Goal: Information Seeking & Learning: Learn about a topic

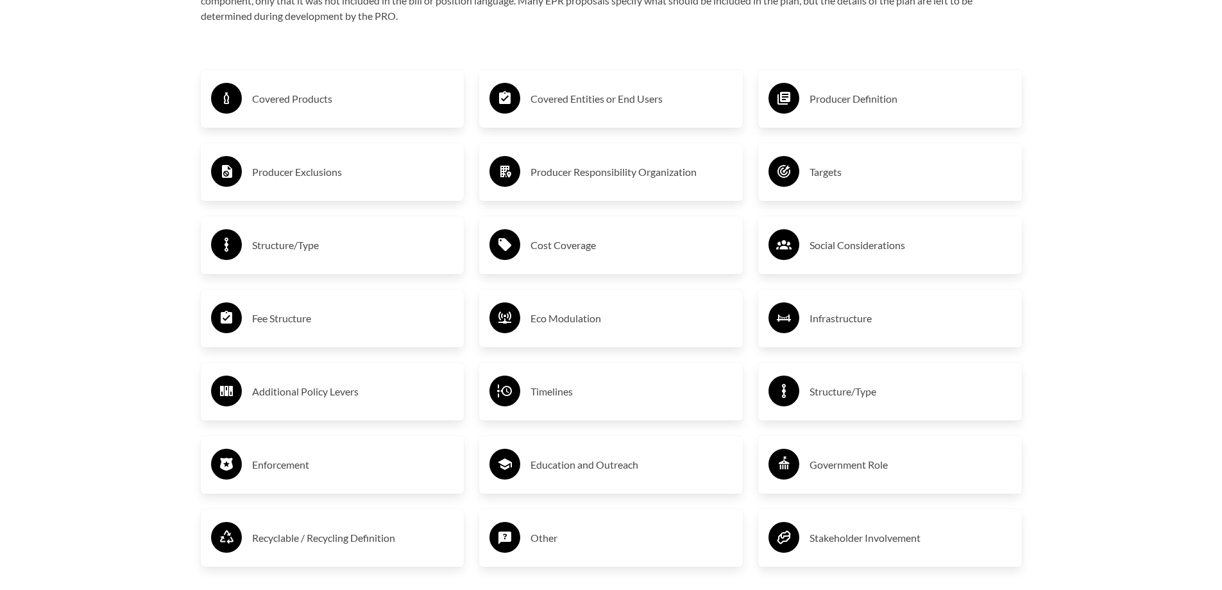
scroll to position [2299, 0]
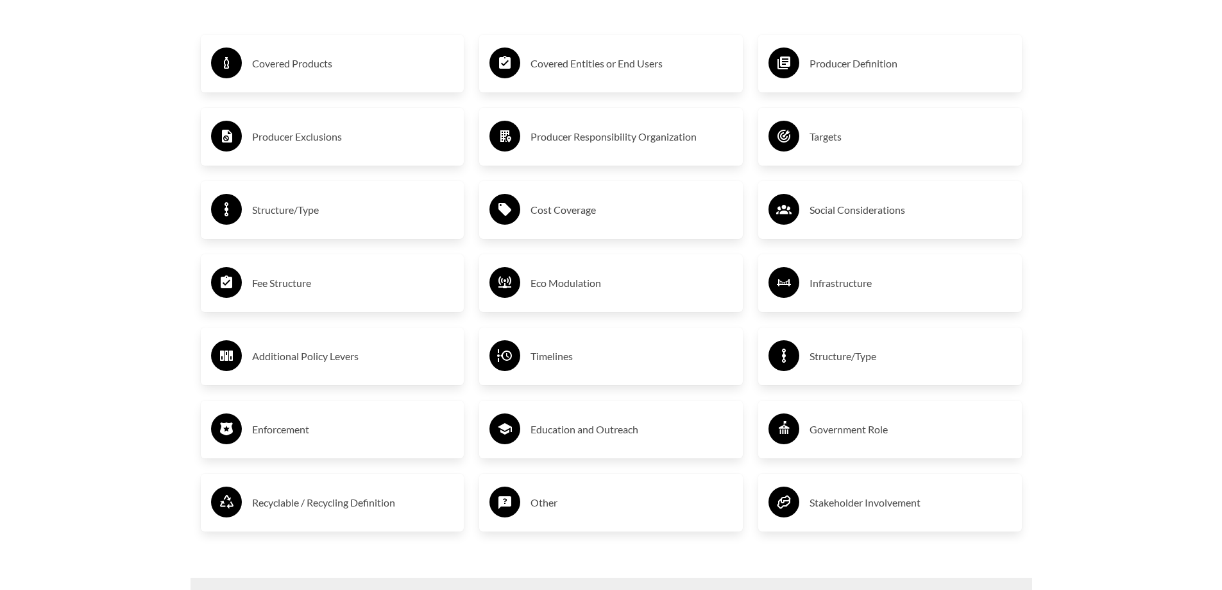
click at [300, 62] on h3 "Covered Products" at bounding box center [353, 63] width 202 height 21
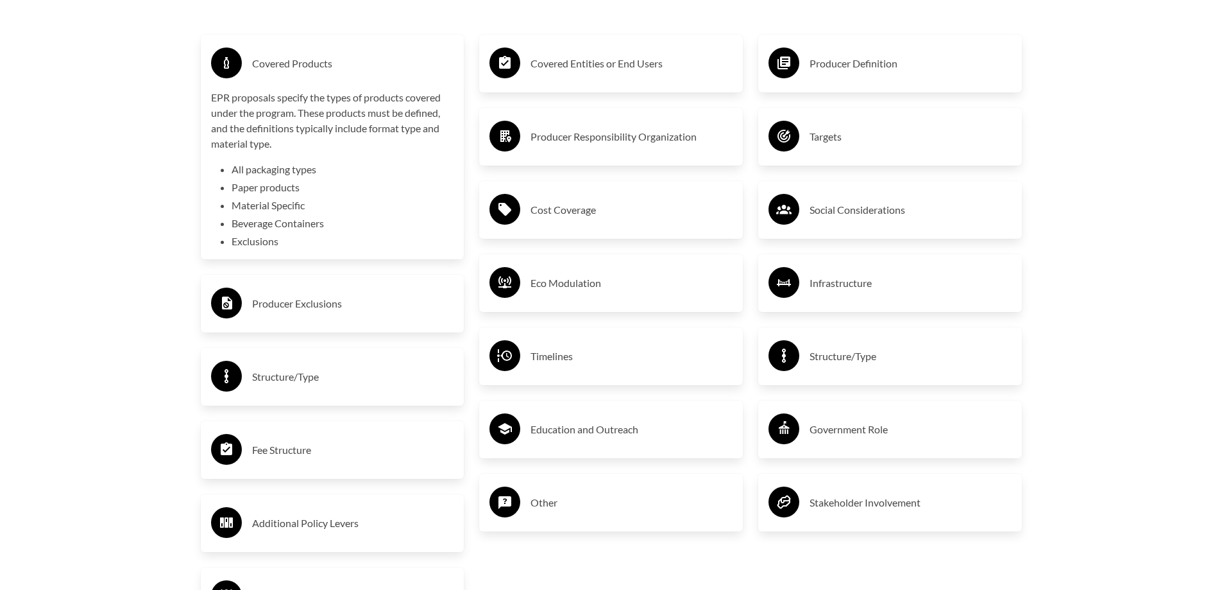
click at [287, 171] on li "All packaging types" at bounding box center [343, 169] width 223 height 15
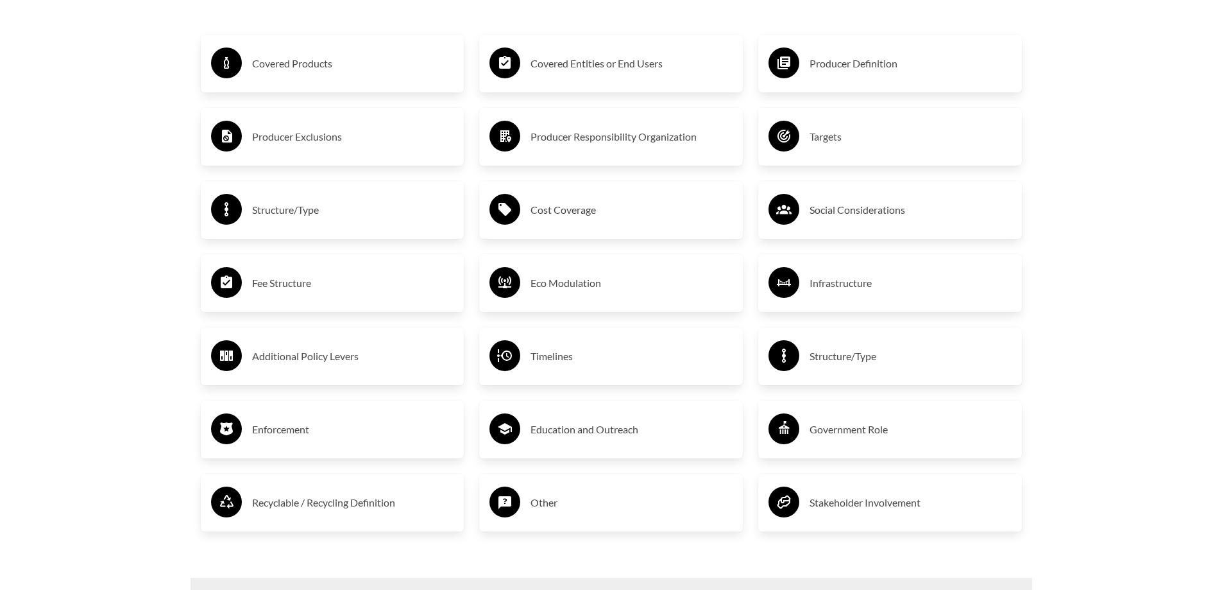
click at [294, 69] on h3 "Covered Products" at bounding box center [353, 63] width 202 height 21
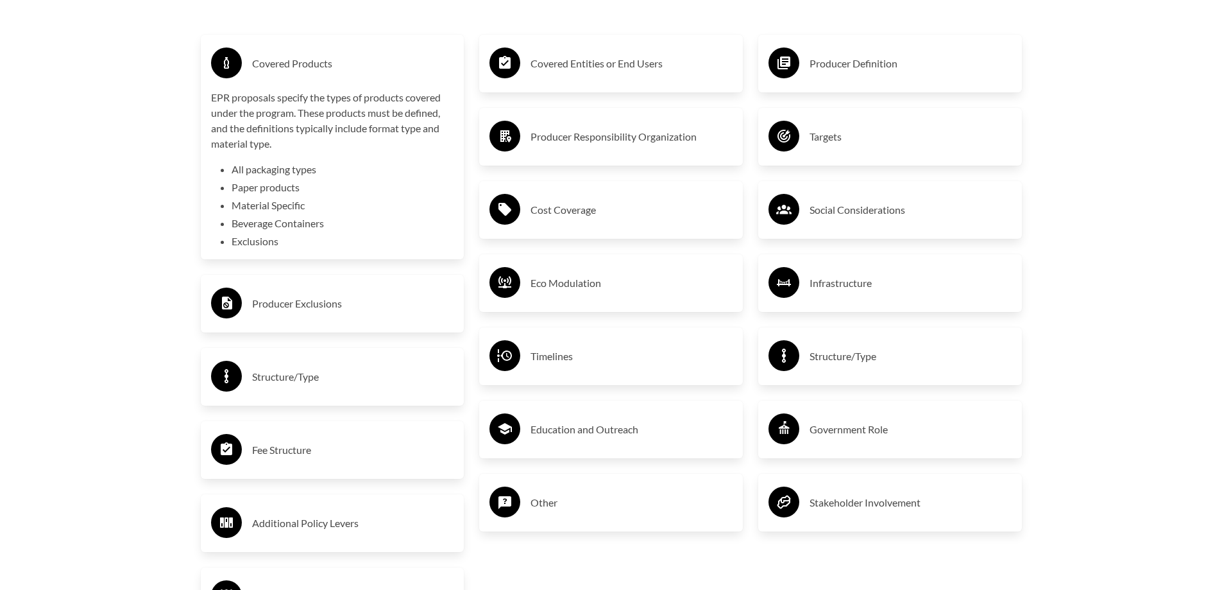
click at [294, 71] on h3 "Covered Products" at bounding box center [353, 63] width 202 height 21
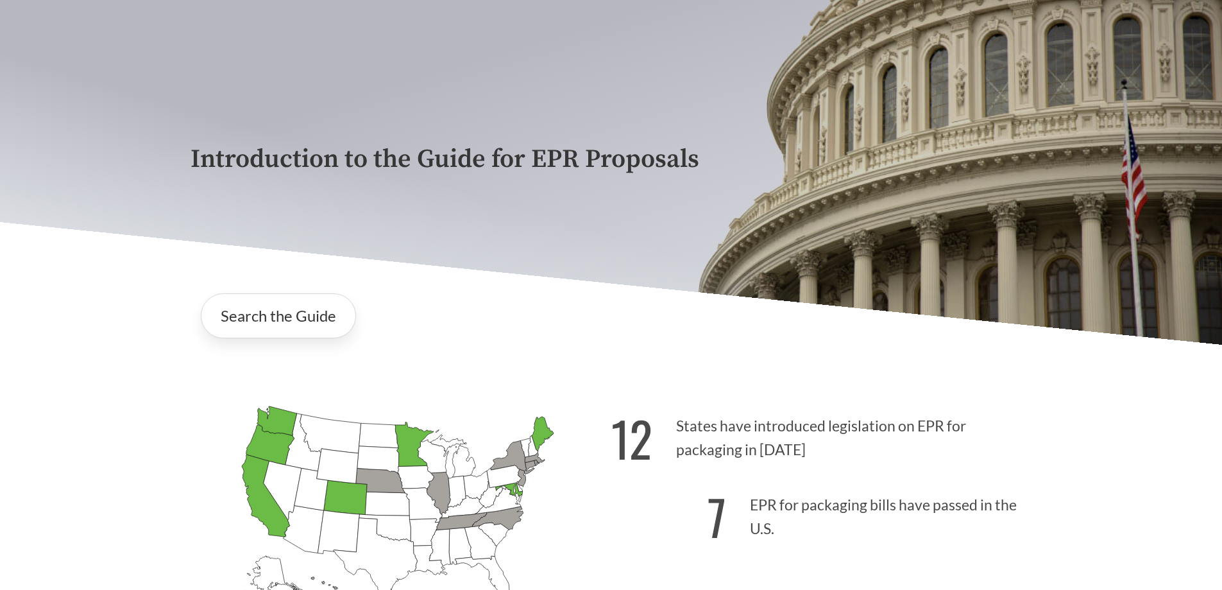
scroll to position [0, 0]
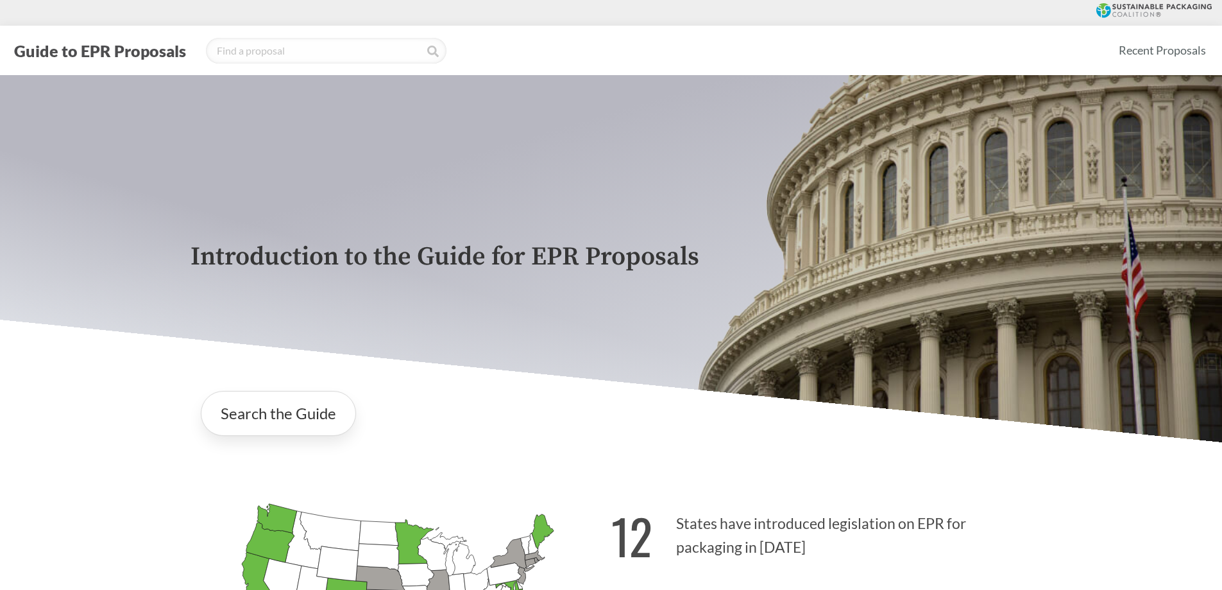
click at [76, 48] on button "Guide to EPR Proposals" at bounding box center [100, 50] width 180 height 21
click at [1135, 47] on link "Recent Proposals" at bounding box center [1162, 50] width 99 height 29
